Goal: Task Accomplishment & Management: Manage account settings

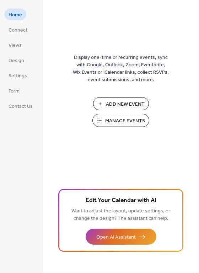
click at [118, 103] on span "Add New Event" at bounding box center [125, 104] width 39 height 7
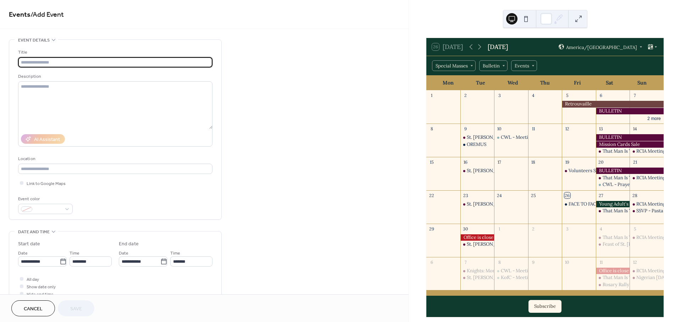
click at [38, 307] on span "Cancel" at bounding box center [33, 308] width 19 height 7
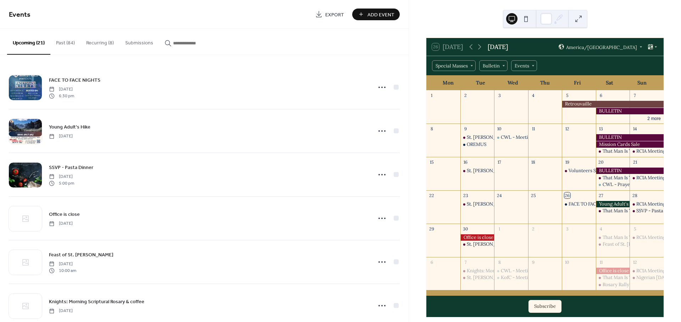
click at [92, 43] on button "Recurring (8)" at bounding box center [100, 41] width 39 height 25
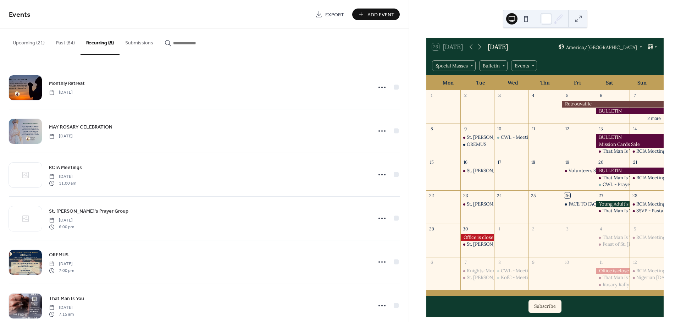
click at [75, 40] on button "Past (84)" at bounding box center [65, 41] width 30 height 25
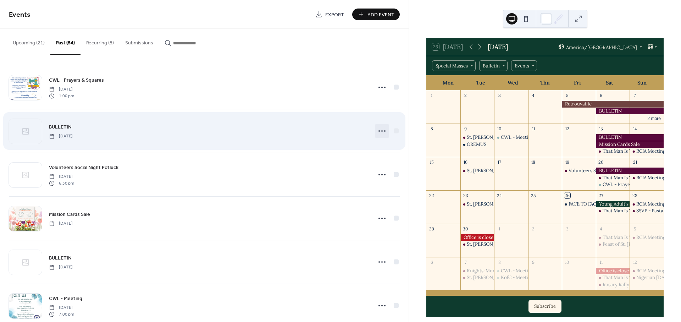
click at [377, 130] on icon at bounding box center [381, 130] width 11 height 11
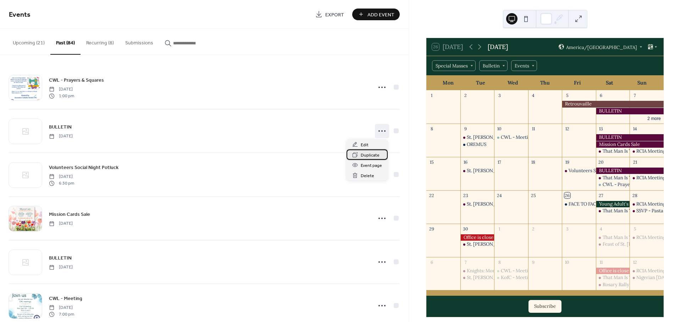
click at [375, 155] on span "Duplicate" at bounding box center [370, 154] width 19 height 7
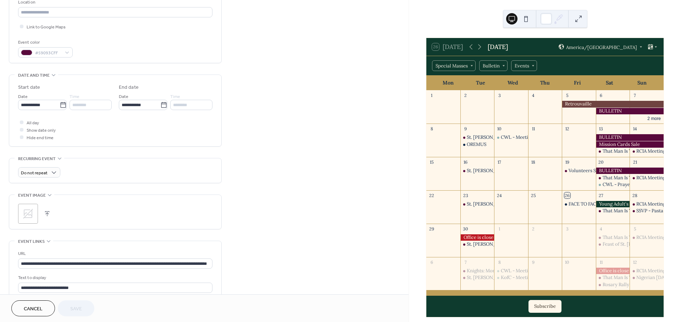
scroll to position [157, 0]
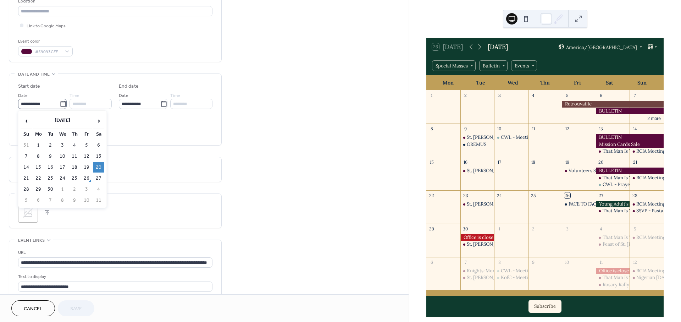
click at [60, 105] on icon at bounding box center [62, 104] width 5 height 6
click at [59, 105] on input "**********" at bounding box center [39, 104] width 42 height 10
click at [98, 176] on td "27" at bounding box center [98, 178] width 11 height 10
type input "**********"
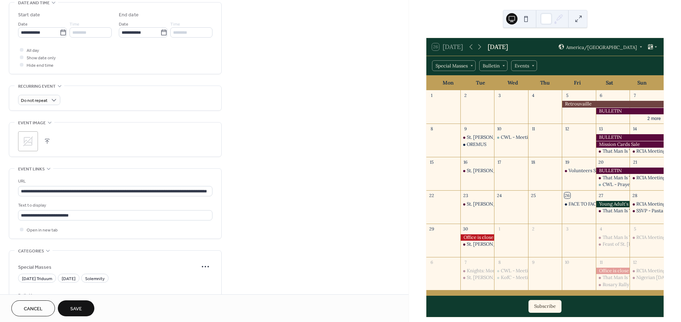
scroll to position [236, 0]
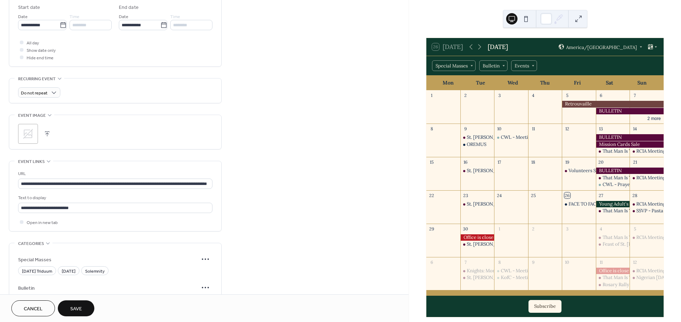
click at [31, 133] on icon at bounding box center [27, 133] width 11 height 11
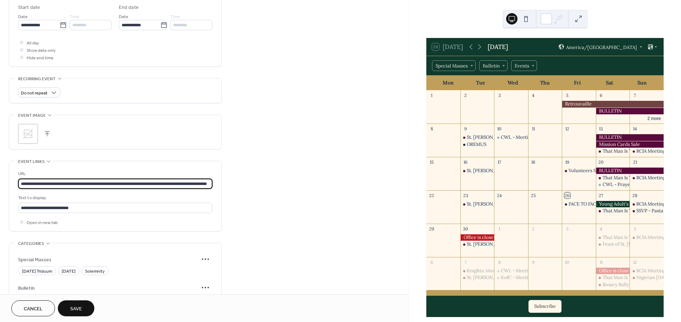
click at [70, 185] on input "**********" at bounding box center [115, 183] width 194 height 10
paste input "text"
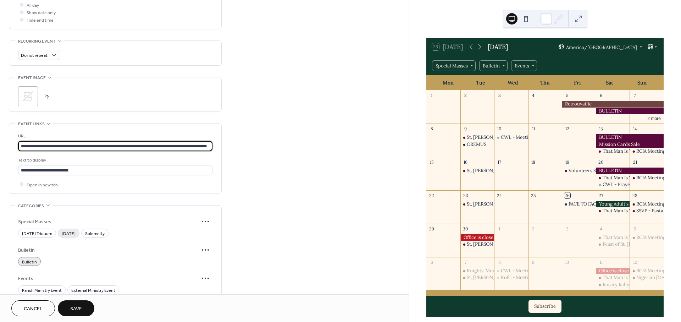
scroll to position [276, 0]
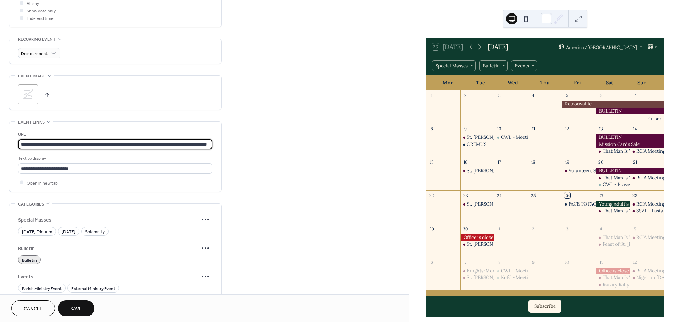
type input "**********"
click at [82, 306] on span "Save" at bounding box center [76, 308] width 12 height 7
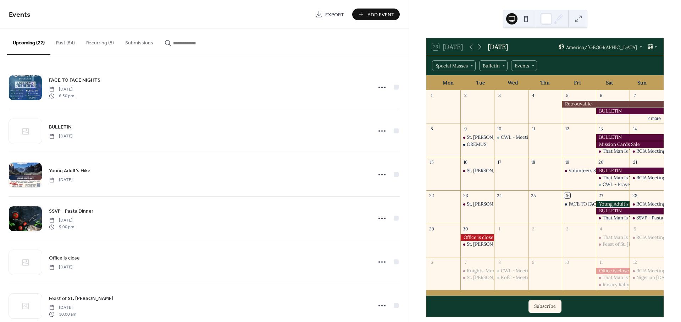
click at [607, 210] on div at bounding box center [630, 211] width 68 height 6
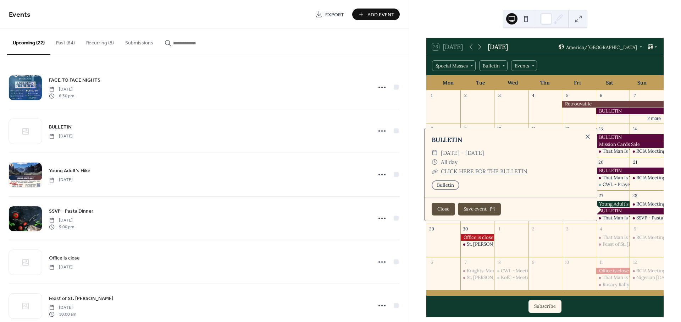
click at [488, 172] on link "CLICK HERE FOR THE BULLETIN" at bounding box center [484, 171] width 87 height 7
click at [585, 137] on div at bounding box center [588, 137] width 10 height 10
